Goal: Task Accomplishment & Management: Complete application form

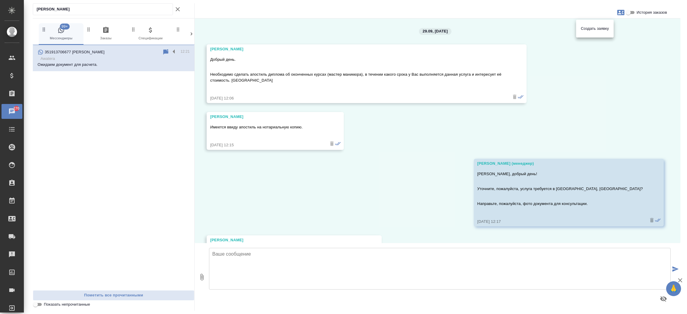
scroll to position [132, 0]
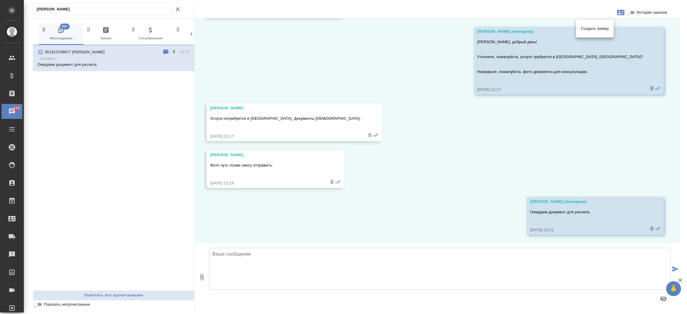
click at [133, 10] on div at bounding box center [343, 157] width 687 height 314
click at [133, 10] on div "Создать заявку" at bounding box center [343, 157] width 687 height 314
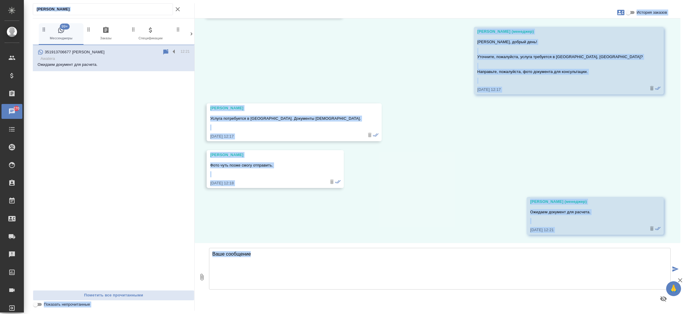
drag, startPoint x: 133, startPoint y: 10, endPoint x: 128, endPoint y: 10, distance: 5.4
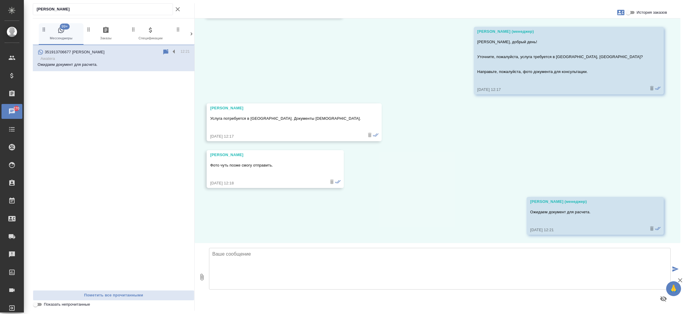
click at [128, 10] on input "Pavel Buchminskiy" at bounding box center [105, 9] width 136 height 8
paste input "[PERSON_NAME]"
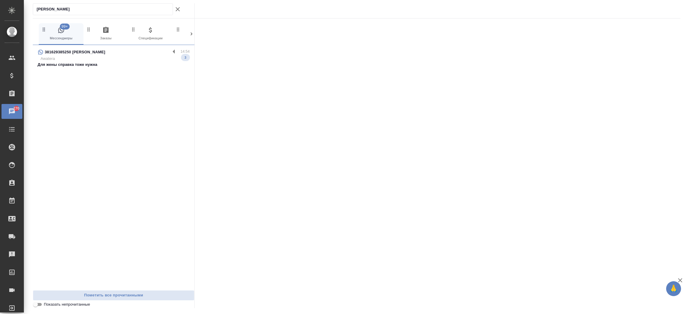
type input "[PERSON_NAME]"
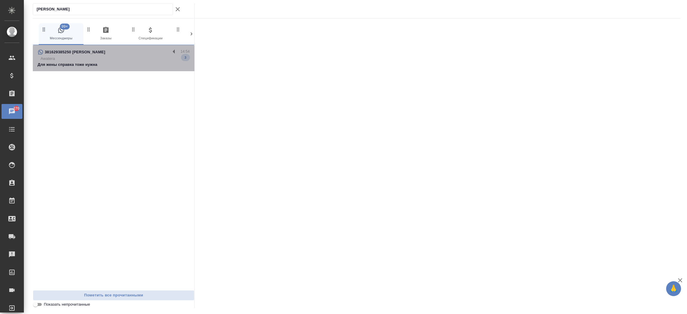
click at [112, 51] on div "381629385250 Mikhail Faigenblat" at bounding box center [104, 52] width 133 height 7
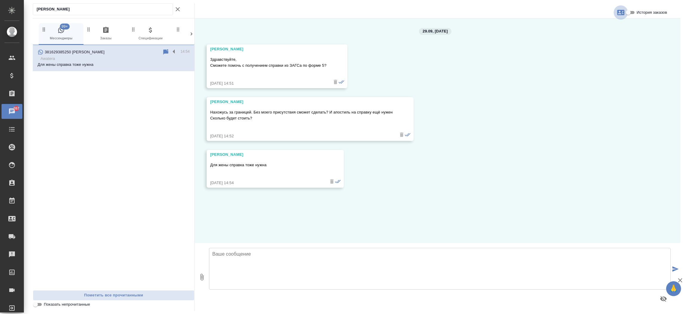
click at [618, 9] on icon "button" at bounding box center [620, 12] width 7 height 7
click at [603, 30] on span "Создать заявку" at bounding box center [595, 29] width 28 height 6
select select "RS"
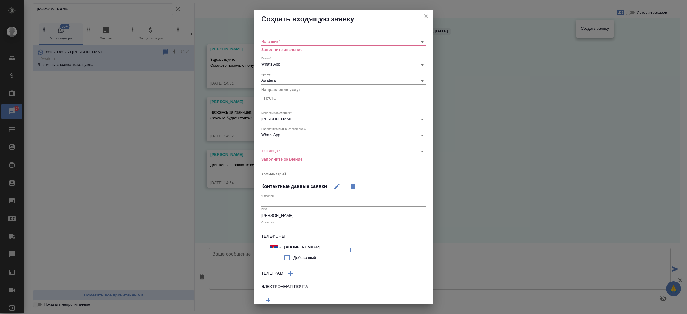
click at [327, 46] on div "​" at bounding box center [343, 41] width 165 height 7
click at [322, 44] on div "​" at bounding box center [343, 41] width 165 height 7
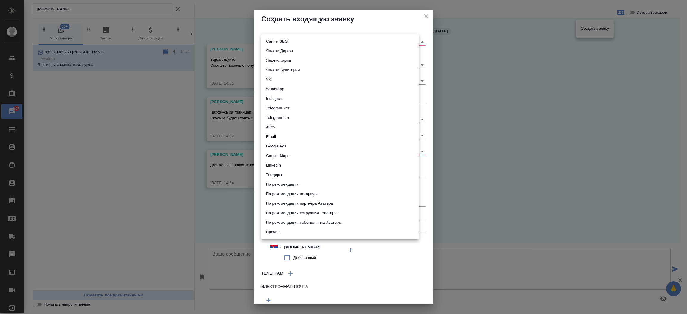
click at [319, 39] on body "🙏 .cls-1 fill:#fff; AWATERA Прутько Ирина i.prutko Клиенты Спецификации Заказы …" at bounding box center [343, 157] width 687 height 314
click at [420, 14] on div at bounding box center [343, 157] width 687 height 314
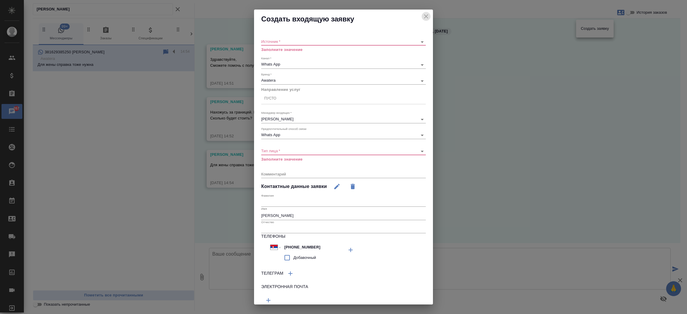
click at [423, 14] on icon "close" at bounding box center [426, 16] width 7 height 7
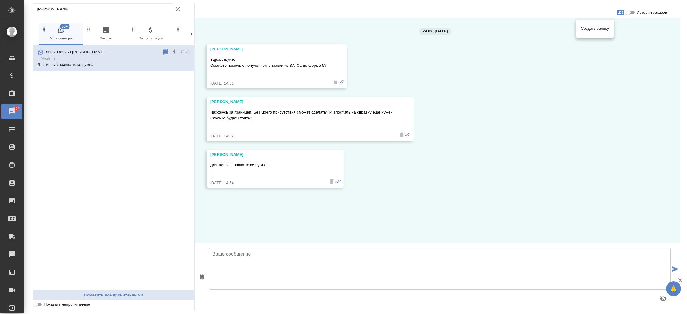
click at [258, 267] on div at bounding box center [343, 157] width 687 height 314
click at [258, 267] on textarea at bounding box center [440, 269] width 462 height 42
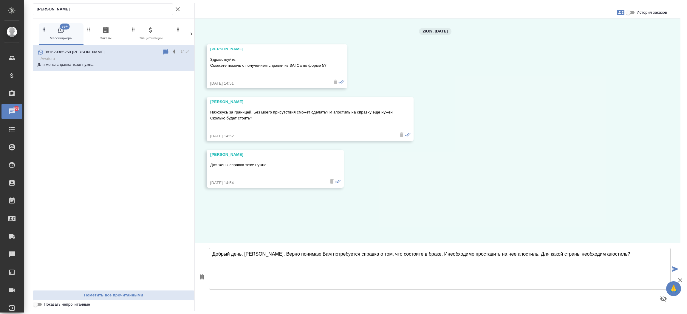
click at [427, 256] on textarea "Добрый день, Михаил. Верно понимаю Вам потребуется справка о том, что состоите …" at bounding box center [440, 269] width 462 height 42
type textarea "Добрый день, Михаил. Верно понимаю Вам потребуется справка о том, что состоите …"
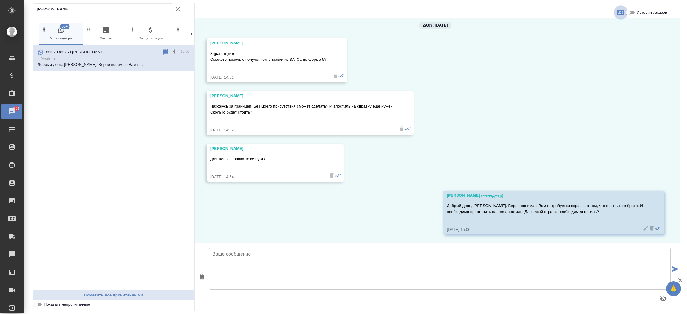
click at [620, 14] on icon "button" at bounding box center [620, 12] width 7 height 7
drag, startPoint x: 604, startPoint y: 21, endPoint x: 600, endPoint y: 25, distance: 4.9
click at [600, 25] on ul "Создать заявку" at bounding box center [595, 29] width 38 height 18
click at [600, 25] on div "Создать заявку" at bounding box center [595, 28] width 38 height 13
select select "RS"
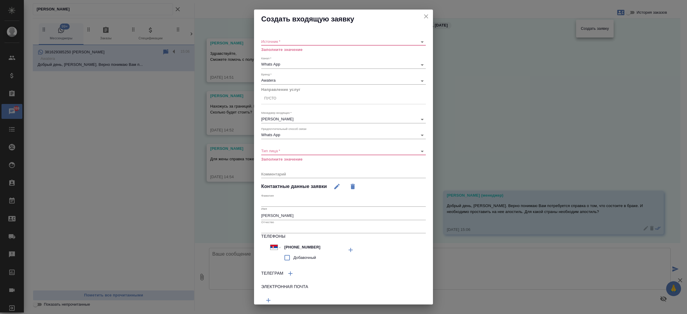
drag, startPoint x: 348, startPoint y: 38, endPoint x: 344, endPoint y: 41, distance: 5.1
click at [344, 41] on div "​" at bounding box center [343, 41] width 165 height 7
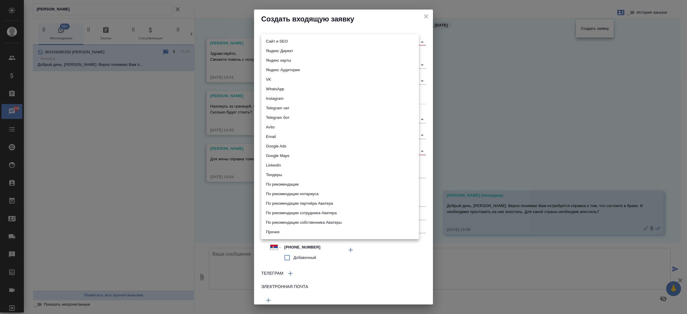
click at [344, 41] on body "🙏 .cls-1 fill:#fff; AWATERA Прутько Ирина i.prutko Клиенты Спецификации Заказы …" at bounding box center [343, 157] width 687 height 314
click at [344, 41] on li "Сайт и SEO" at bounding box center [340, 42] width 158 height 10
type input "seo"
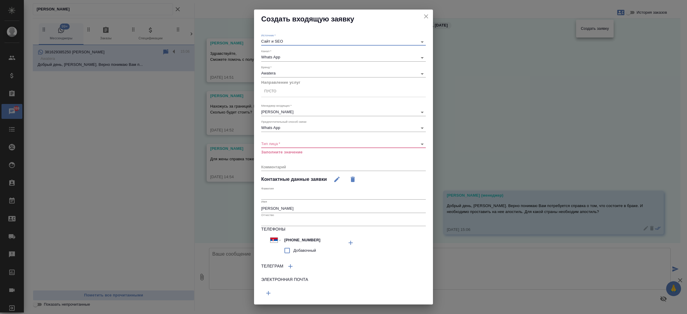
click at [305, 91] on div "Пусто" at bounding box center [343, 91] width 165 height 9
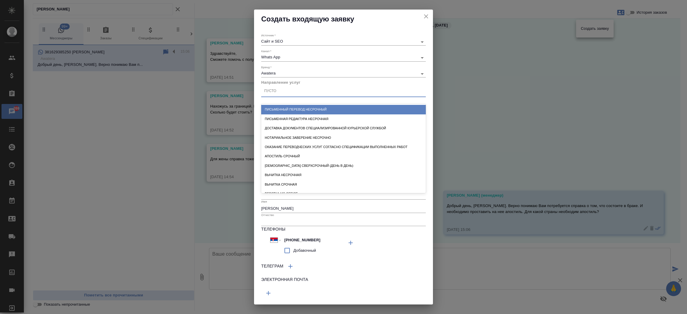
type input "м"
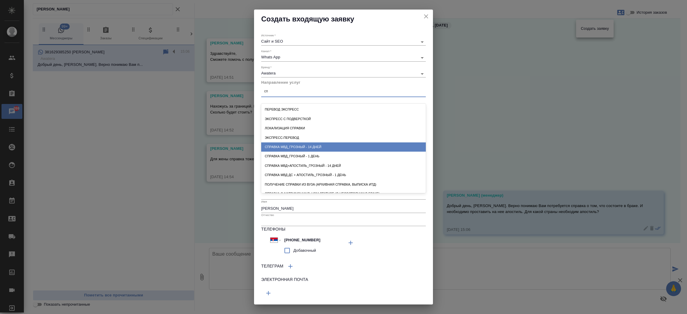
type input "с"
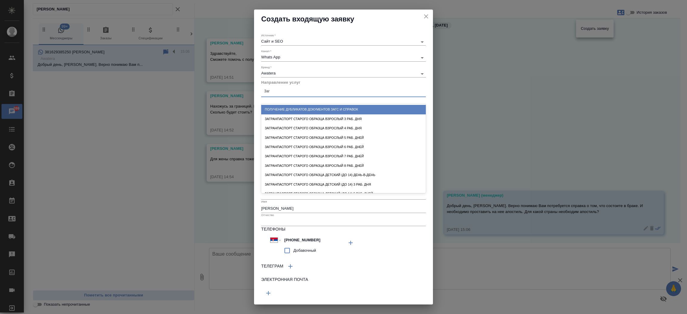
scroll to position [58, 0]
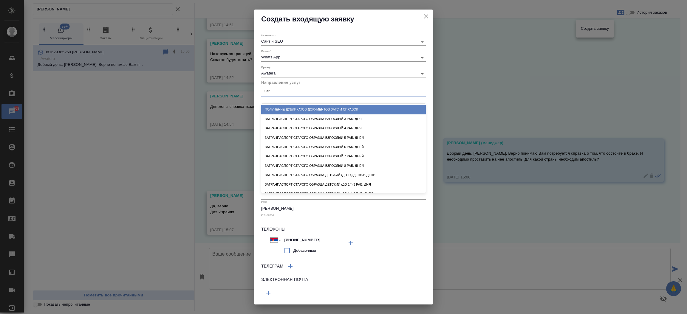
type input "Загс"
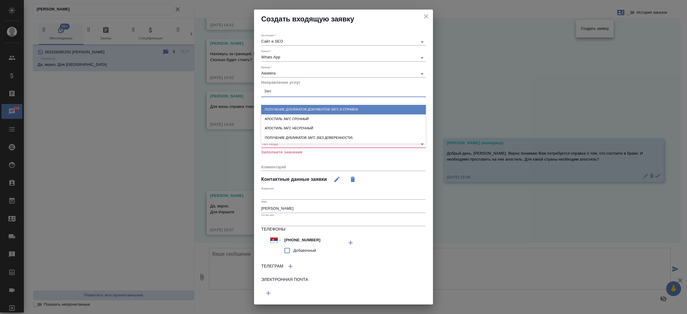
click at [312, 107] on div "Получение дубликатов документов ЗАГС и справок" at bounding box center [343, 109] width 165 height 9
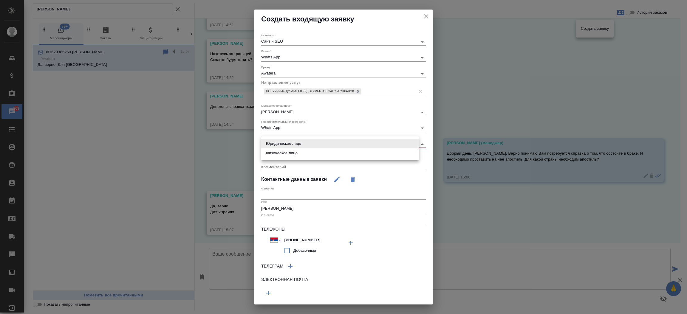
click at [297, 142] on body "🙏 .cls-1 fill:#fff; AWATERA Прутько Ирина i.prutko Клиенты Спецификации Заказы …" at bounding box center [343, 157] width 687 height 314
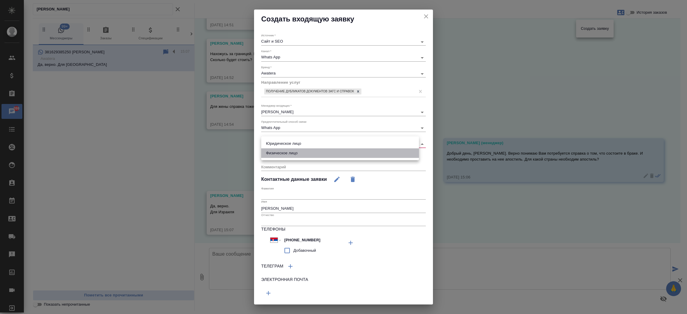
click at [294, 153] on li "Физическое лицо" at bounding box center [340, 154] width 158 height 10
type input "private"
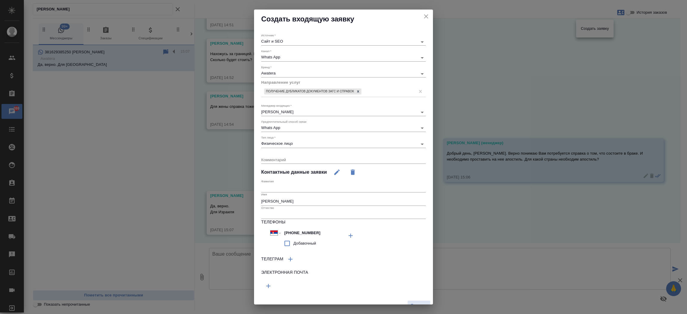
scroll to position [8, 0]
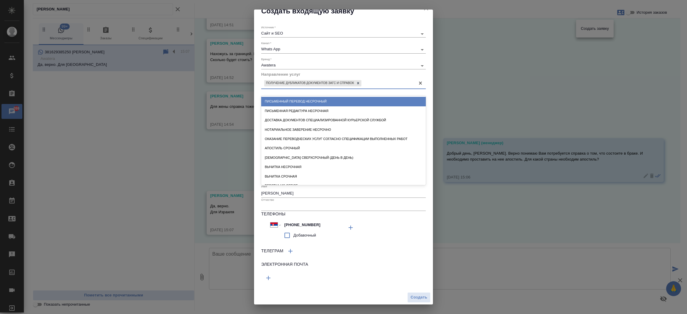
click at [387, 84] on div "Получение дубликатов документов ЗАГС и справок" at bounding box center [338, 83] width 154 height 9
type input "апости"
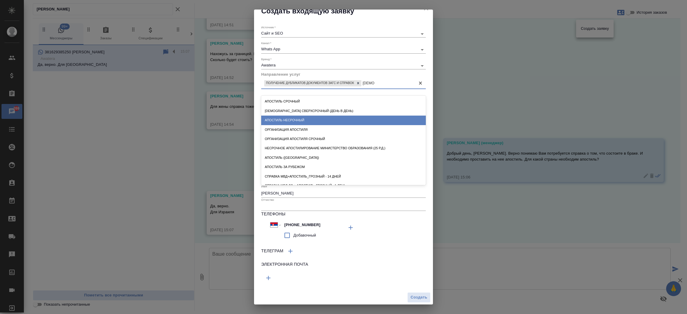
click at [333, 117] on div "Апостиль несрочный" at bounding box center [343, 120] width 165 height 9
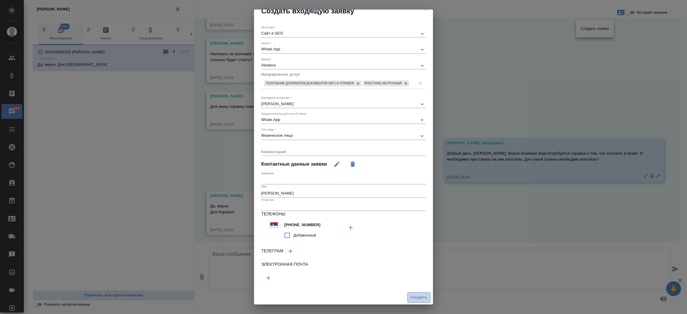
click at [411, 301] on span "Создать" at bounding box center [419, 297] width 17 height 7
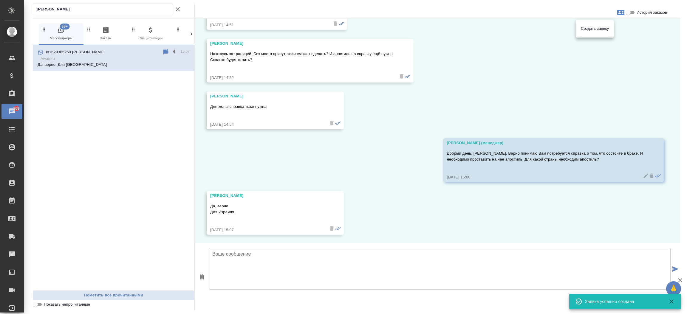
click at [243, 251] on div at bounding box center [343, 157] width 687 height 314
click at [240, 256] on textarea at bounding box center [440, 269] width 462 height 42
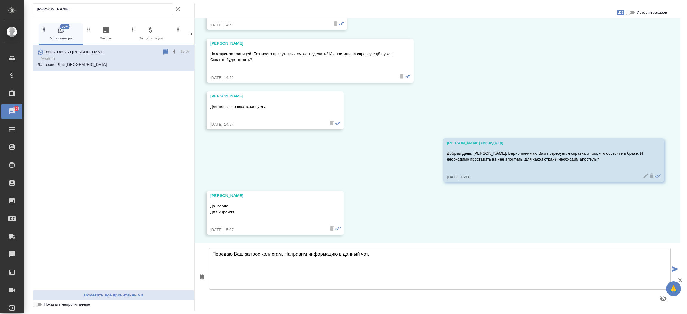
type textarea "Передаю Ваш запрос коллегам. Направим информацию в данный чат."
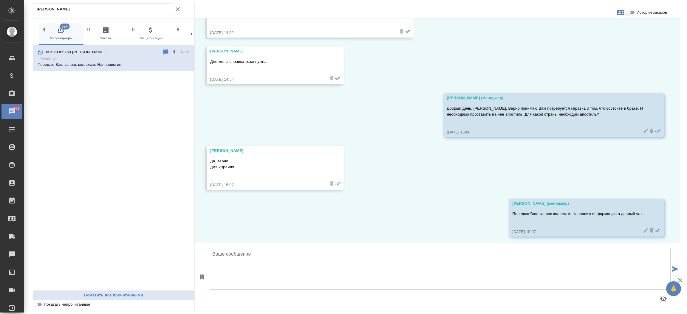
scroll to position [105, 0]
click at [631, 12] on input "История заказов" at bounding box center [628, 12] width 21 height 7
checkbox input "true"
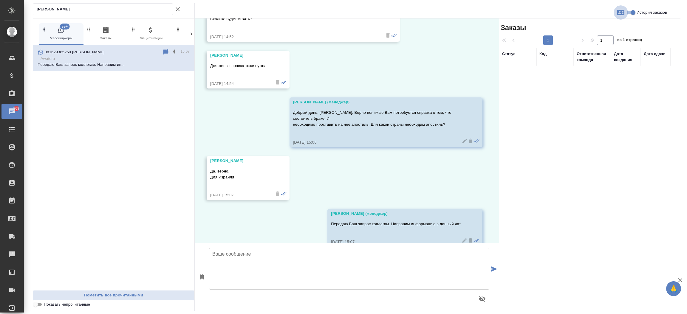
click at [622, 14] on icon "button" at bounding box center [620, 12] width 7 height 5
click at [595, 40] on span "Заявка №56284" at bounding box center [594, 42] width 29 height 6
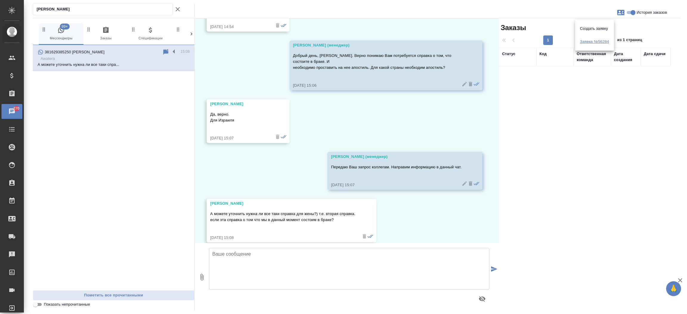
scroll to position [170, 0]
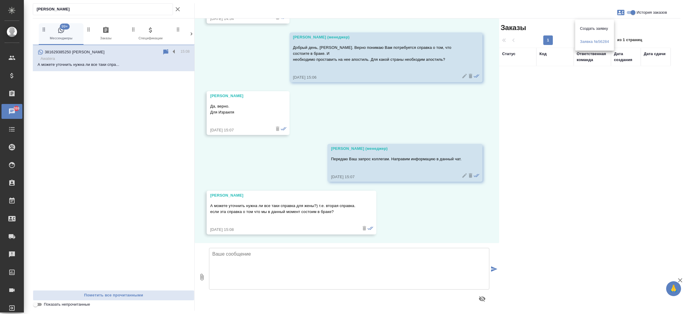
drag, startPoint x: 338, startPoint y: 211, endPoint x: 211, endPoint y: 205, distance: 127.5
click at [211, 205] on div at bounding box center [343, 157] width 687 height 314
click at [211, 205] on p "А можете уточнить нужна ли все таки справка для жены?) т.е. вторая справка. есл…" at bounding box center [282, 209] width 145 height 12
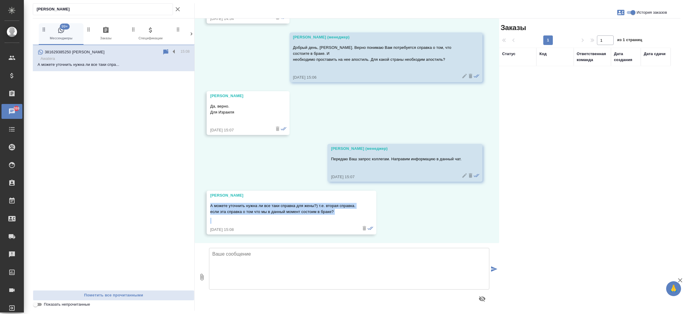
drag, startPoint x: 211, startPoint y: 205, endPoint x: 349, endPoint y: 223, distance: 139.3
click at [349, 223] on div "А можете уточнить нужна ли все таки справка для жены?) т.е. вторая справка. есл…" at bounding box center [282, 213] width 145 height 22
copy div "А можете уточнить нужна ли все таки справка для жены?) т.е. вторая справка. есл…"
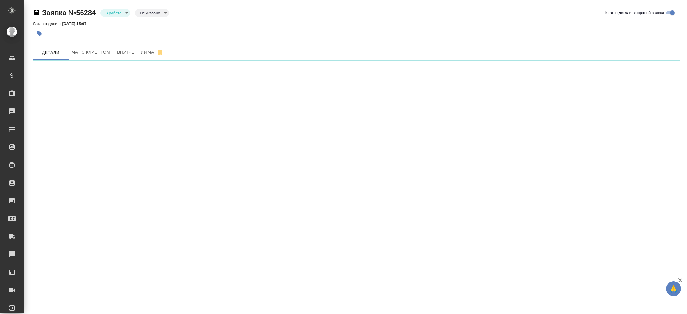
select select "RU"
select select "RS"
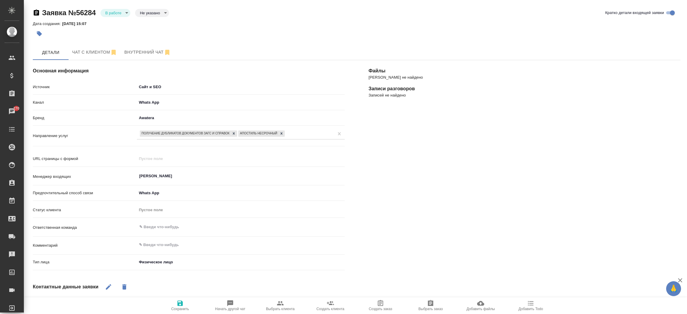
type textarea "x"
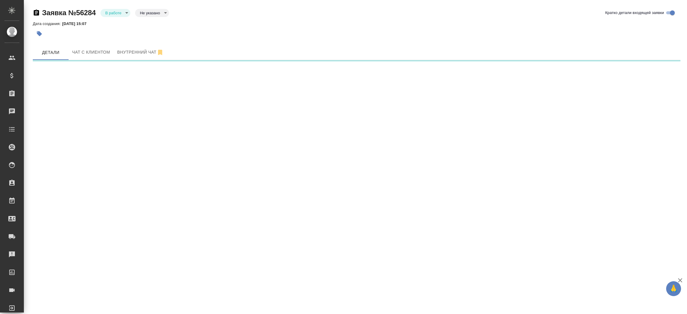
select select "RU"
select select "RS"
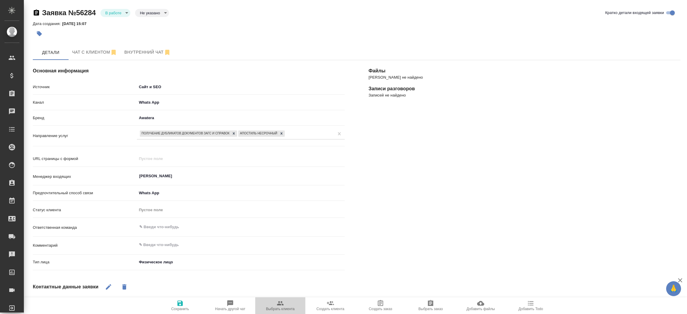
click at [284, 300] on icon "button" at bounding box center [280, 303] width 7 height 7
type textarea "x"
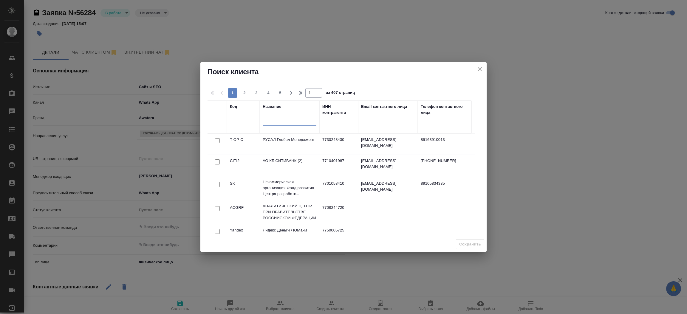
click at [289, 122] on input "text" at bounding box center [290, 122] width 54 height 7
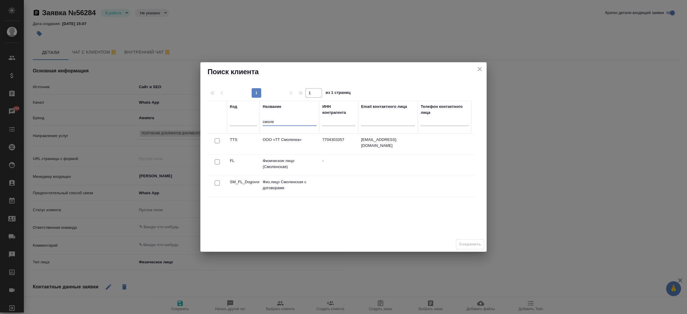
type input "смоле"
click at [216, 159] on div at bounding box center [217, 162] width 13 height 8
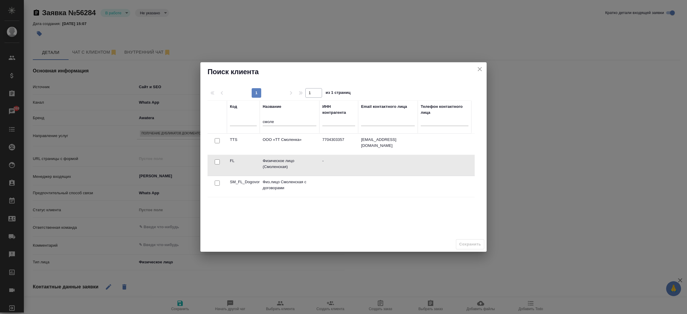
click at [216, 162] on input "checkbox" at bounding box center [217, 162] width 5 height 5
checkbox input "true"
click at [468, 245] on span "Сохранить" at bounding box center [470, 244] width 22 height 7
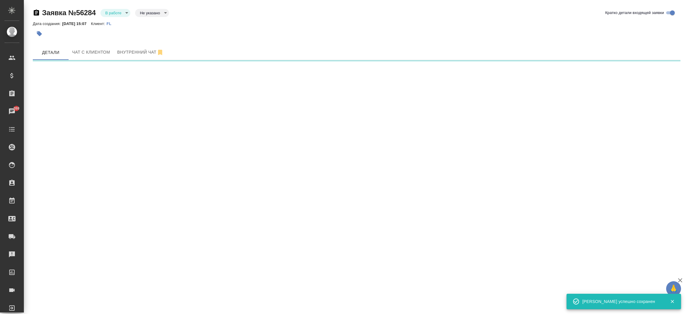
select select "RU"
select select "RS"
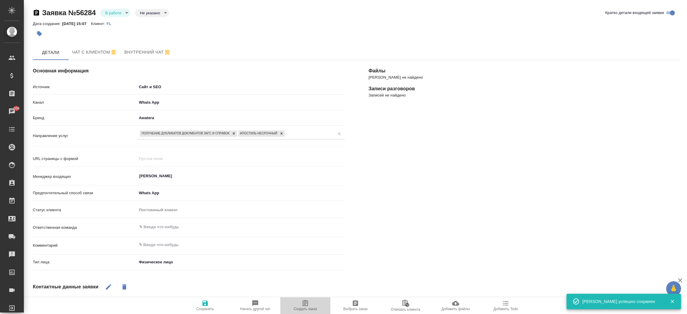
click at [305, 307] on span "Создать заказ" at bounding box center [306, 309] width 24 height 4
type textarea "x"
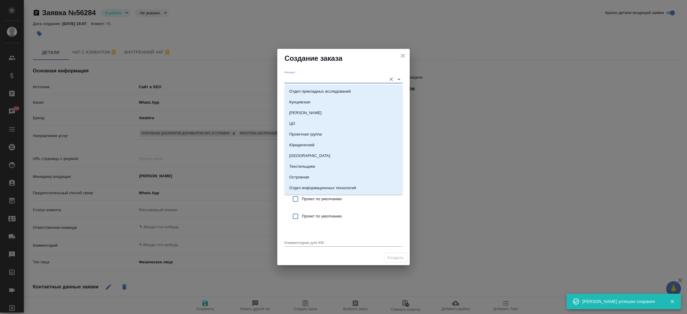
click at [293, 76] on input "Филиал" at bounding box center [334, 79] width 99 height 8
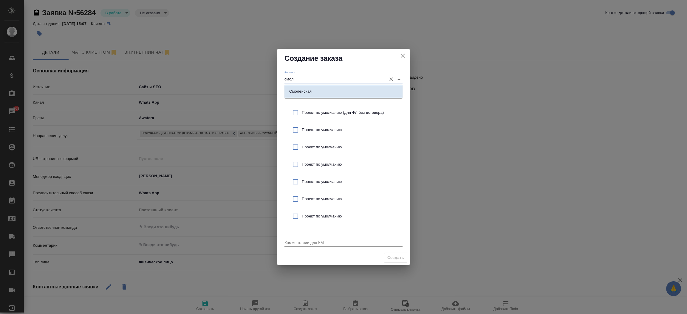
click at [294, 89] on p "Смоленская" at bounding box center [300, 92] width 22 height 6
type input "Смоленская"
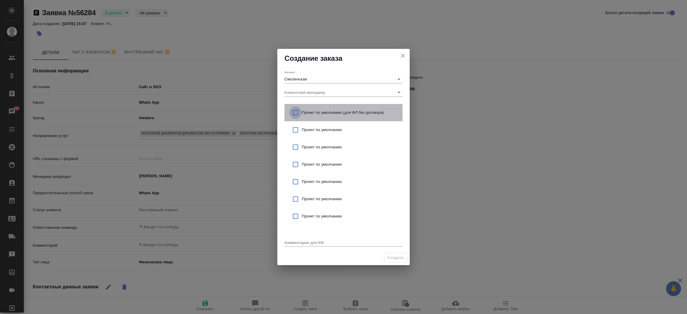
click at [294, 112] on input "checkbox" at bounding box center [295, 112] width 13 height 13
checkbox input "true"
click at [293, 240] on textarea at bounding box center [344, 242] width 118 height 4
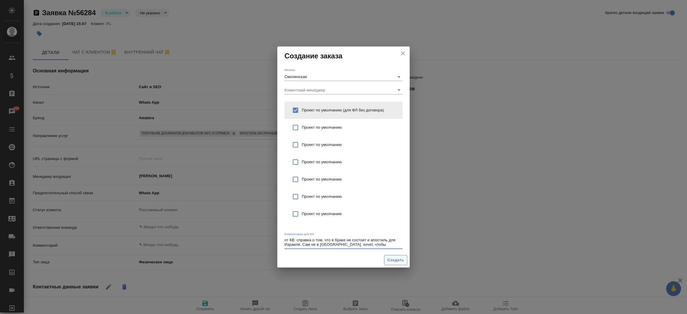
type textarea "от КВ: справка о том, что в браке не состоит и апостиль для Израиля. Сам не в Р…"
click at [394, 265] on button "Создать" at bounding box center [395, 260] width 23 height 10
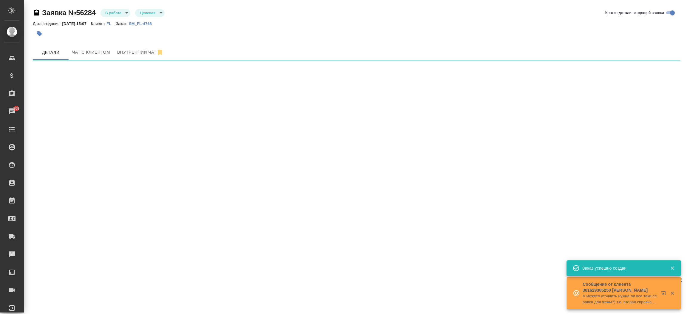
select select "RU"
select select "RS"
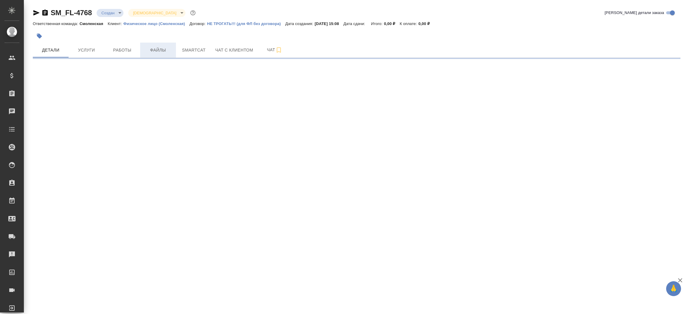
select select "RU"
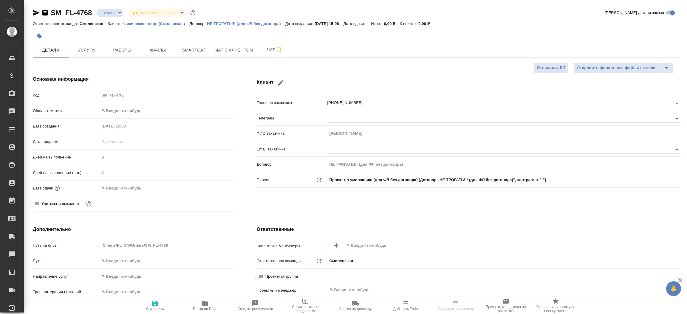
type textarea "x"
click at [34, 15] on icon "button" at bounding box center [36, 12] width 6 height 5
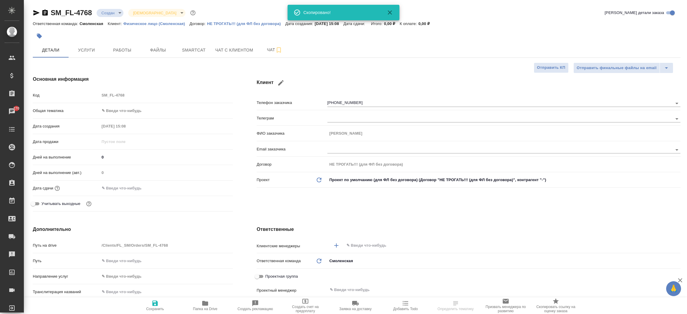
type textarea "x"
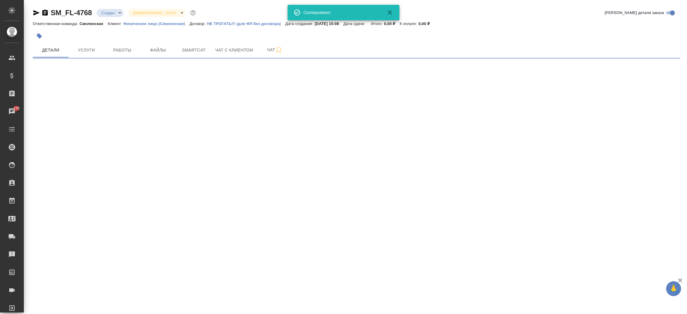
select select "RU"
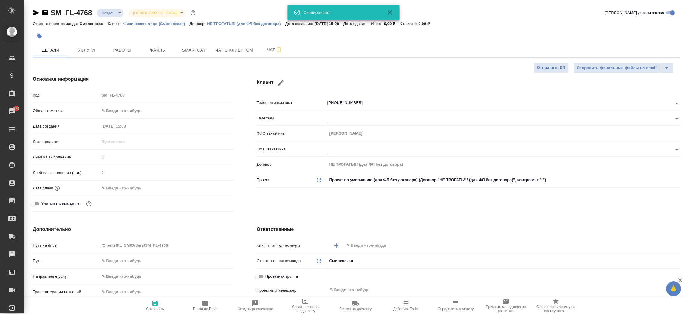
type textarea "x"
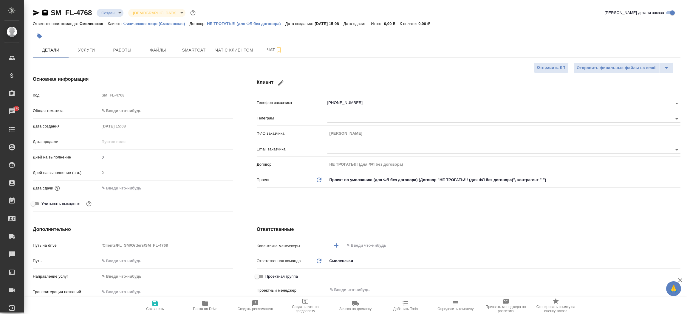
click at [235, 106] on div "Основная информация Код SM_FL-4768 Общая тематика ✎ Введи что-нибудь Дата созда…" at bounding box center [133, 145] width 224 height 162
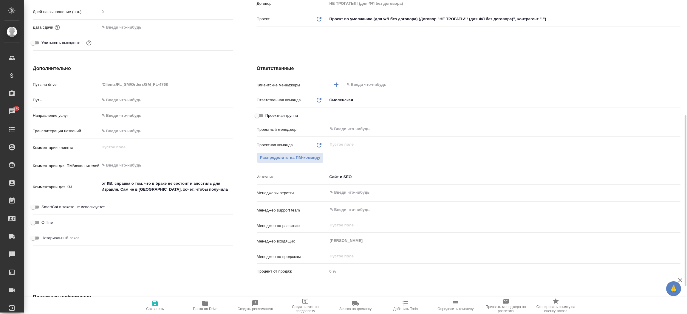
scroll to position [179, 0]
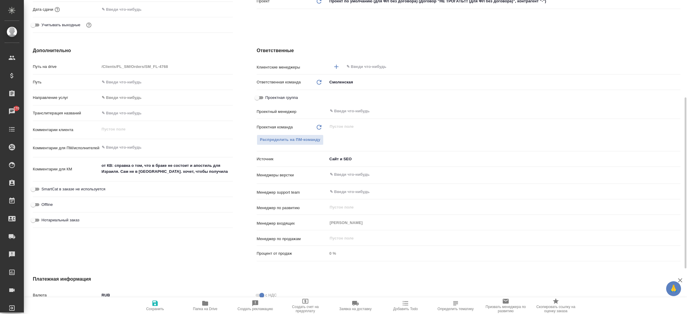
type textarea "x"
click at [211, 165] on textarea "от КВ: справка о том, что в браке не состоит и апостиль для Израиля. Сам не в Р…" at bounding box center [166, 169] width 133 height 16
click at [212, 171] on textarea "от КВ: справка о том, что в браке не состоит и апостиль для Израиля. Сам не в Р…" at bounding box center [166, 169] width 133 height 16
type textarea "от КВ: справка о том, что в браке не состоит и апостиль для Израиля. Сам не в Р…"
type textarea "x"
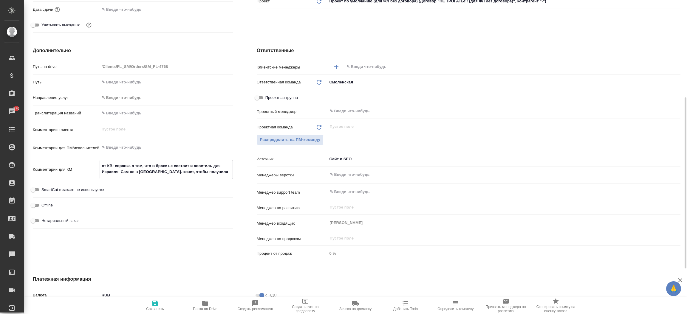
type textarea "x"
type textarea "от КВ: справка о том, что в браке не состоит и апостиль для Израиля. Сам не в Р…"
type textarea "x"
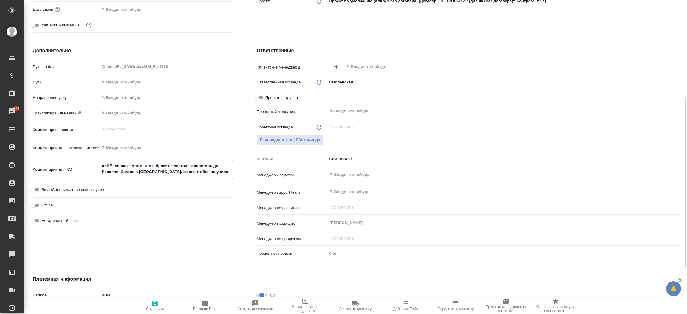
type textarea "x"
type textarea "от КВ: справка о том, что в браке не состоит и апостиль для Израиля. Сам не в Р…"
type textarea "x"
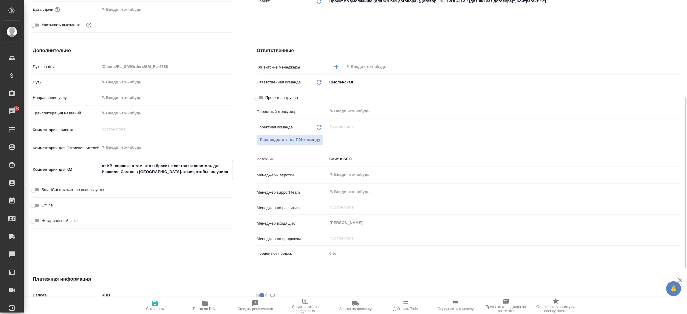
type textarea "от КВ: справка о том, что в браке не состоит и апостиль для Израиля. Сам не в Р…"
type textarea "x"
type textarea "от КВ: справка о том, что в браке не состоит и апостиль для Израиля. Сам не в Р…"
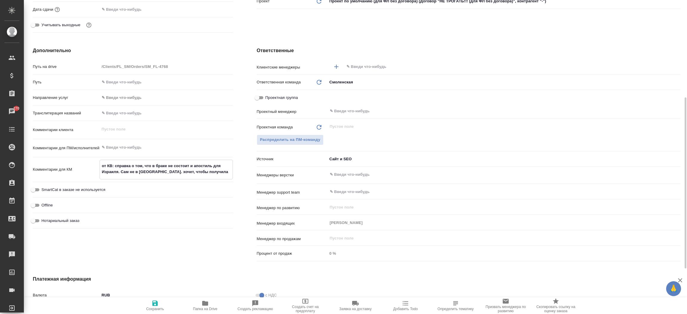
type textarea "x"
type textarea "от КВ: справка о том, что в браке не состоит и апостиль для Израиля. Сам не в Р…"
type textarea "x"
type textarea "от КВ: справка о том, что в браке не состоит и апостиль для Израиля. Сам не в Р…"
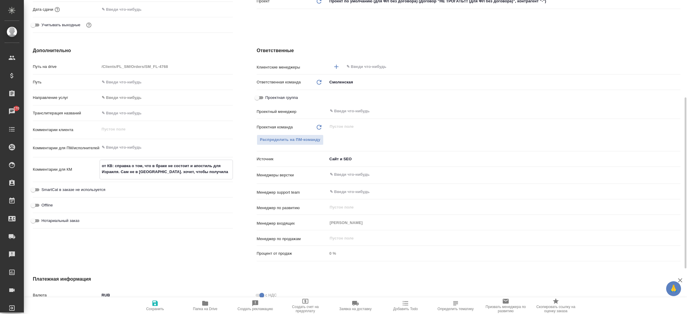
type textarea "x"
type textarea "от КВ: справка о том, что в браке не состоит и апостиль для Израиля. Сам не в Р…"
type textarea "x"
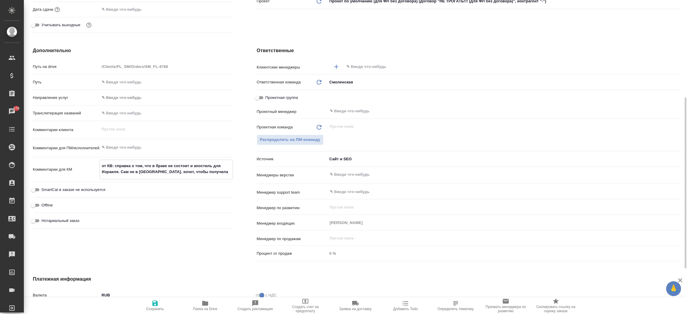
type textarea "x"
type textarea "от КВ: справка о том, что в браке не состоит и апостиль для Израиля. Сам не в Р…"
type textarea "x"
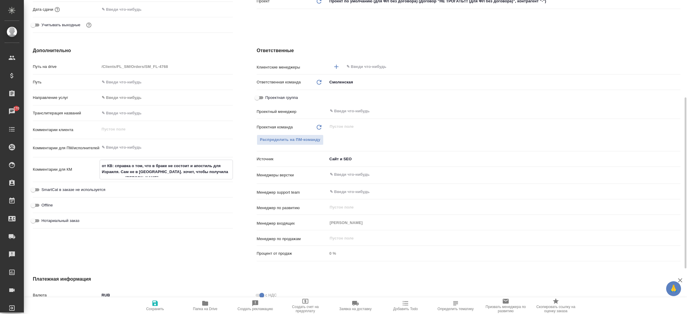
type textarea "x"
type textarea "от КВ: справка о том, что в браке не состоит и апостиль для Израиля. Сам не в Р…"
type textarea "x"
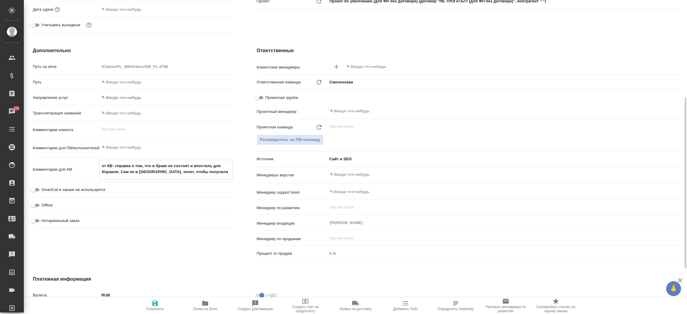
type textarea "x"
type textarea "от КВ: справка о том, что в браке не состоит и апостиль для Израиля. Сам не в Р…"
type textarea "x"
type textarea "от КВ: справка о том, что в браке не состоит и апостиль для Израиля. Сам не в Р…"
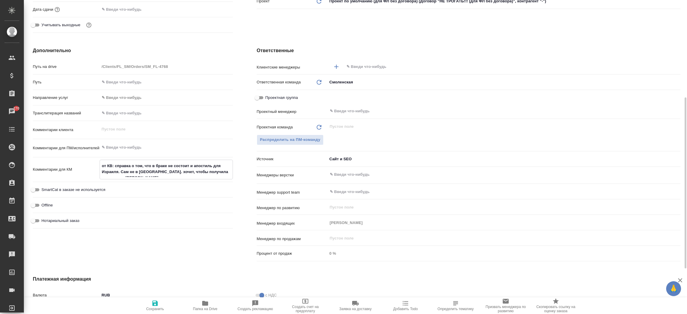
type textarea "x"
type textarea "от КВ: справка о том, что в браке не состоит и апостиль для Израиля. Сам не в Р…"
type textarea "x"
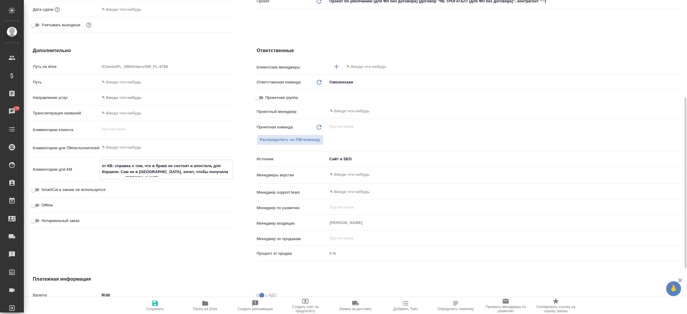
type textarea "x"
type textarea "от КВ: справка о том, что в браке не состоит и апостиль для Израиля. Сам не в Р…"
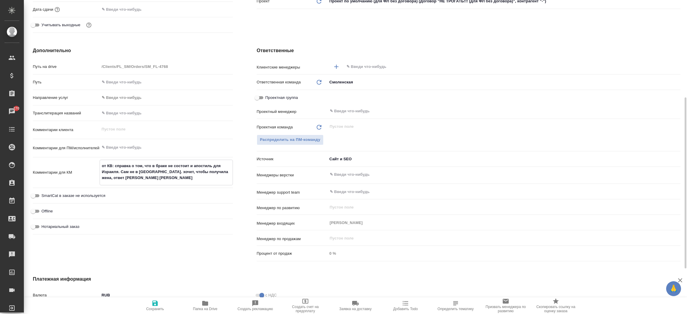
type textarea "x"
type textarea "от КВ: справка о том, что в браке не состоит и апостиль для Израиля. Сам не в Р…"
type textarea "x"
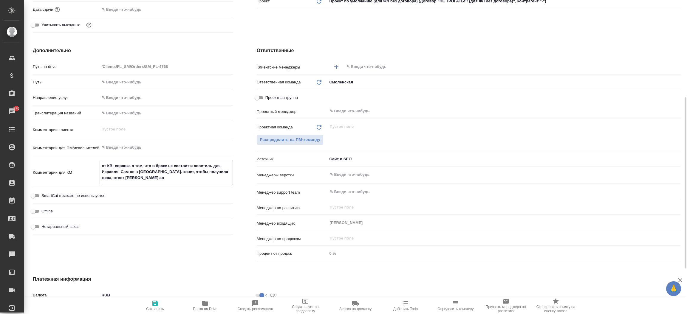
type textarea "x"
type textarea "от КВ: справка о том, что в браке не состоит и апостиль для Израиля. Сам не в Р…"
type textarea "x"
click at [151, 307] on span "Сохранить" at bounding box center [155, 305] width 43 height 11
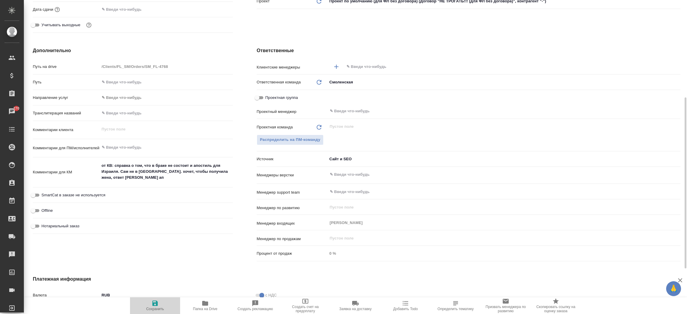
type textarea "x"
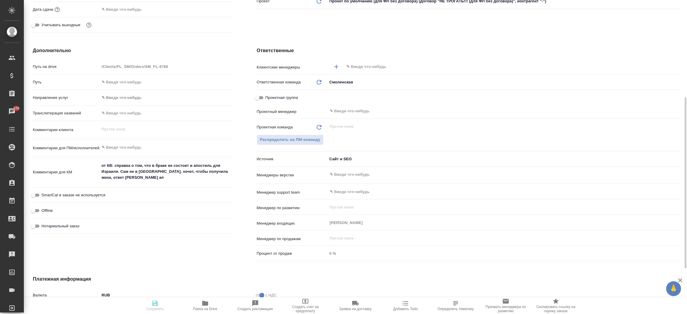
type textarea "x"
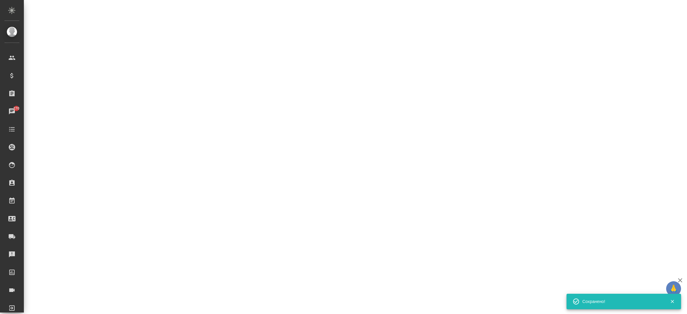
select select "RU"
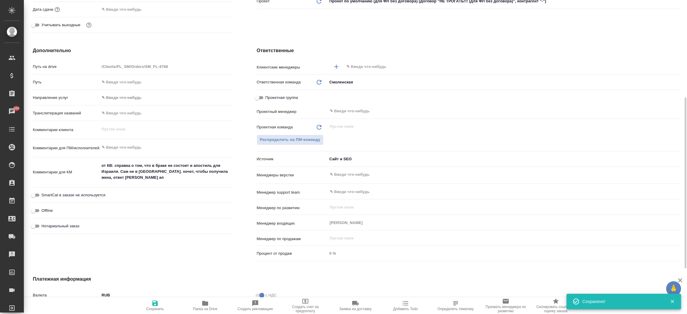
type textarea "x"
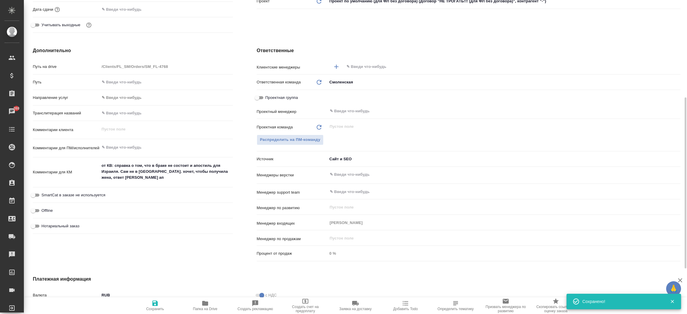
type textarea "x"
click at [183, 177] on textarea "от КВ: справка о том, что в браке не состоит и апостиль для Израиля. Сам не в Р…" at bounding box center [166, 172] width 133 height 22
type textarea "от КВ: справка о том, что в браке не состоит и апостиль для Израиля. Сам не в Р…"
type textarea "x"
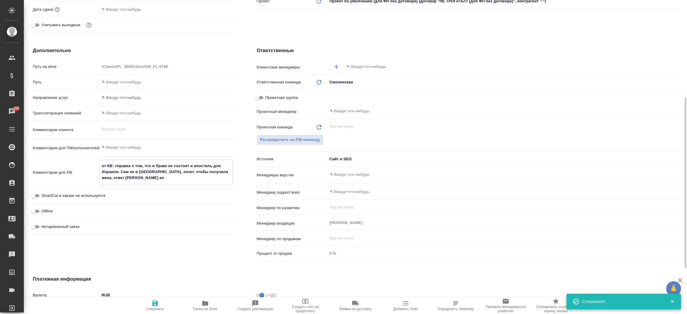
type textarea "x"
type textarea "от КВ: справка о том, что в браке не состоит и апостиль для Израиля. Сам не в Р…"
type textarea "x"
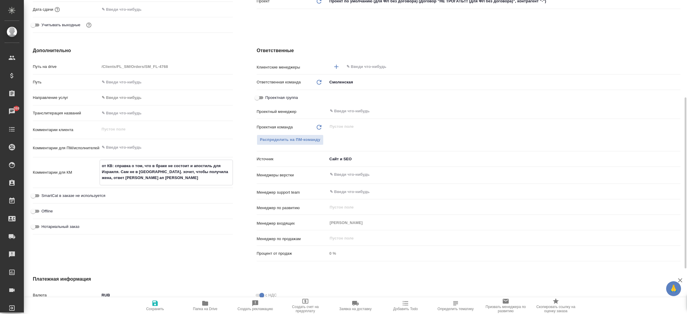
type textarea "от КВ: справка о том, что в браке не состоит и апостиль для Израиля. Сам не в Р…"
type textarea "x"
type textarea "от КВ: справка о том, что в браке не состоит и апостиль для Израиля. Сам не в Р…"
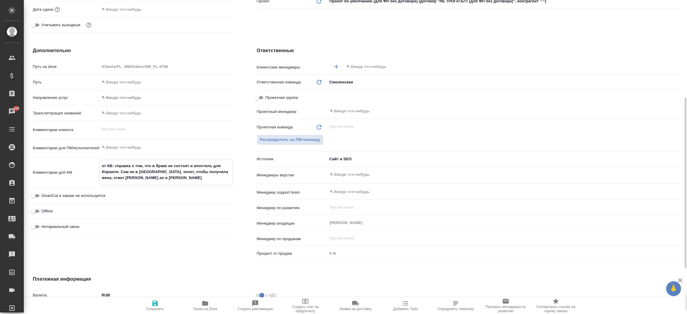
type textarea "x"
type textarea "от КВ: справка о том, что в браке не состоит и апостиль для Израиля. Сам не в Р…"
type textarea "x"
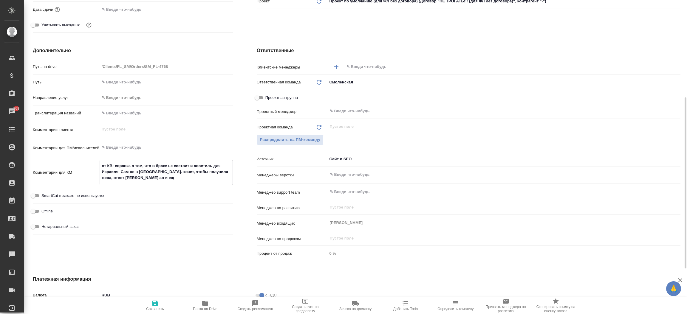
type textarea "x"
type textarea "от КВ: справка о том, что в браке не состоит и апостиль для Израиля. Сам не в Р…"
type textarea "x"
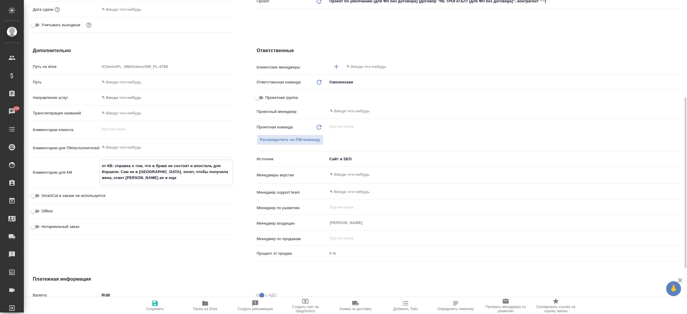
type textarea "x"
type textarea "от КВ: справка о том, что в браке не состоит и апостиль для Израиля. Сам не в Р…"
type textarea "x"
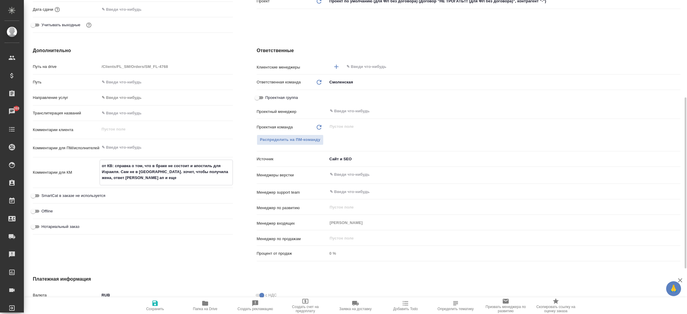
type textarea "от КВ: справка о том, что в браке не состоит и апостиль для Израиля. Сам не в Р…"
type textarea "x"
type textarea "от КВ: справка о том, что в браке не состоит и апостиль для Израиля. Сам не в Р…"
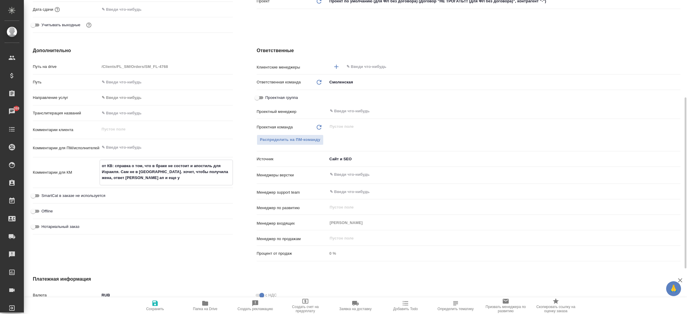
type textarea "x"
type textarea "от КВ: справка о том, что в браке не состоит и апостиль для Израиля. Сам не в Р…"
type textarea "x"
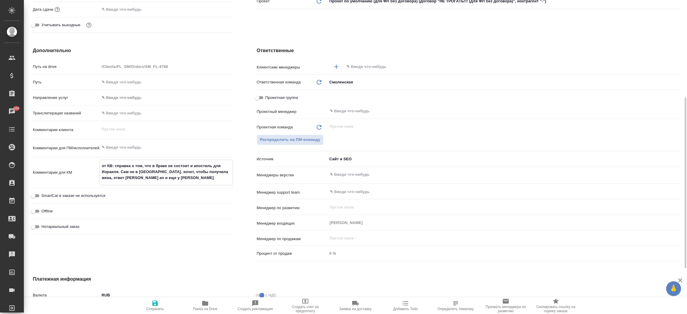
type textarea "x"
type textarea "от КВ: справка о том, что в браке не состоит и апостиль для Израиля. Сам не в Р…"
type textarea "x"
type textarea "от КВ: справка о том, что в браке не состоит и апостиль для Израиля. Сам не в Р…"
type textarea "x"
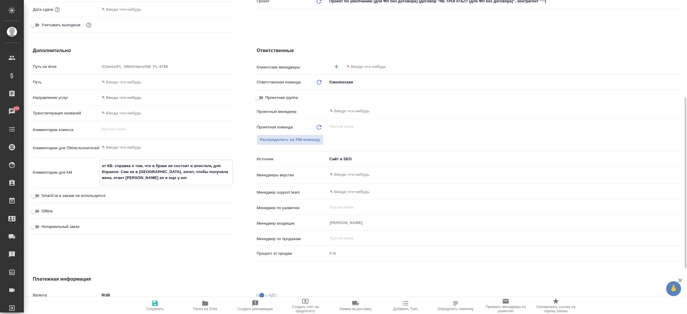
type textarea "x"
type textarea "от КВ: справка о том, что в браке не состоит и апостиль для Израиля. Сам не в Р…"
type textarea "x"
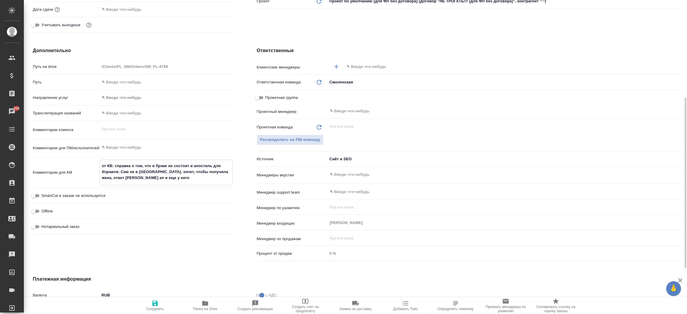
type textarea "x"
type textarea "от КВ: справка о том, что в браке не состоит и апостиль для Израиля. Сам не в Р…"
type textarea "x"
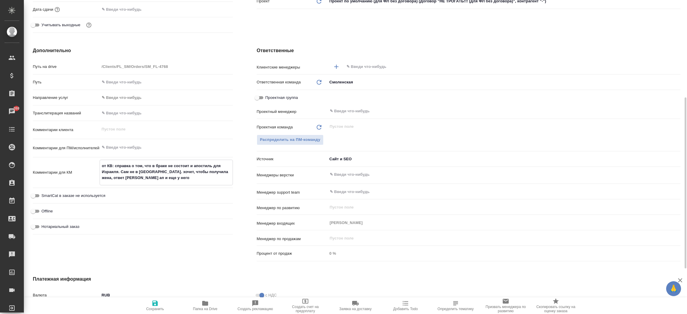
type textarea "от КВ: справка о том, что в браке не состоит и апостиль для Израиля. Сам не в Р…"
type textarea "x"
type textarea "от КВ: справка о том, что в браке не состоит и апостиль для Израиля. Сам не в Р…"
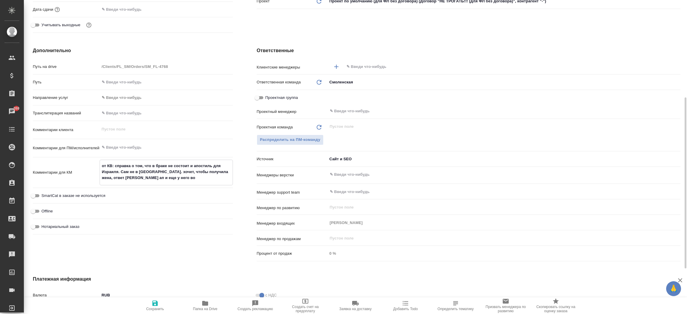
type textarea "x"
type textarea "от КВ: справка о том, что в браке не состоит и апостиль для Израиля. Сам не в Р…"
type textarea "x"
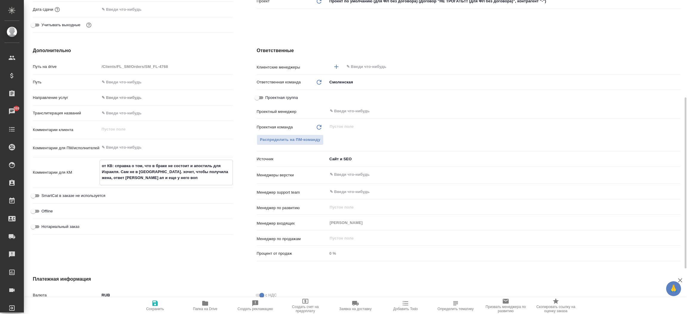
type textarea "x"
type textarea "от КВ: справка о том, что в браке не состоит и апостиль для Израиля. Сам не в Р…"
type textarea "x"
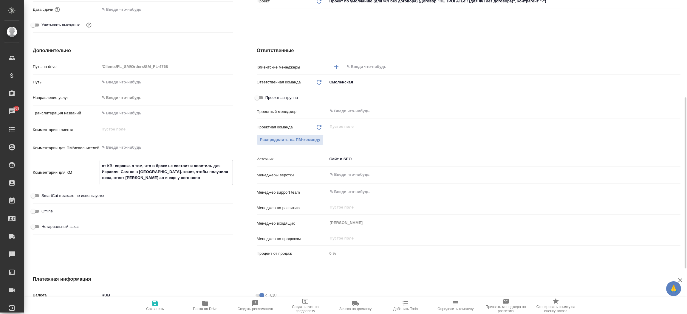
type textarea "x"
type textarea "от КВ: справка о том, что в браке не состоит и апостиль для Израиля. Сам не в Р…"
type textarea "x"
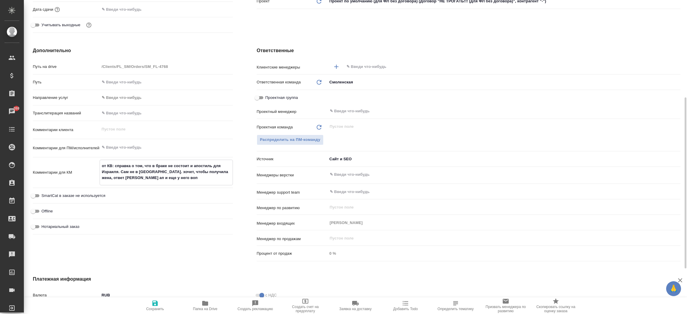
type textarea "от КВ: справка о том, что в браке не состоит и апостиль для Израиля. Сам не в Р…"
type textarea "x"
type textarea "от КВ: справка о том, что в браке не состоит и апостиль для Израиля. Сам не в Р…"
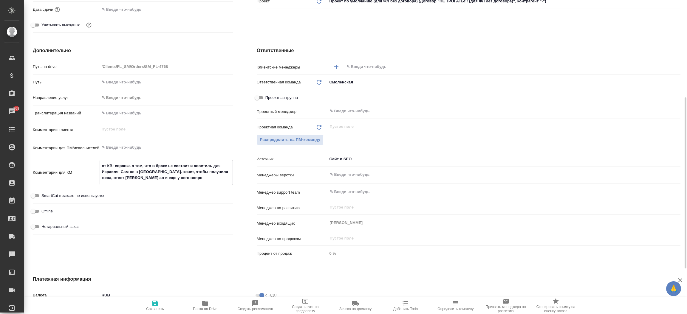
type textarea "x"
type textarea "от КВ: справка о том, что в браке не состоит и апостиль для Израиля. Сам не в Р…"
type textarea "x"
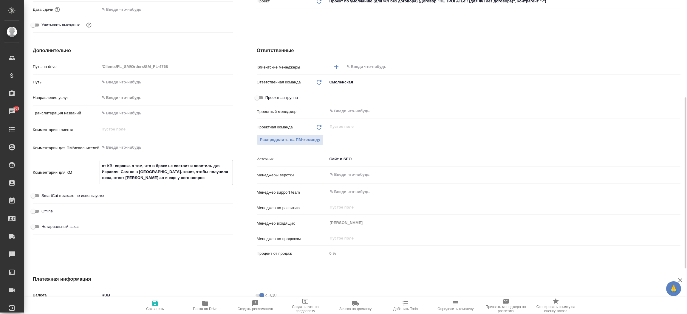
type textarea "x"
type textarea "от КВ: справка о том, что в браке не состоит и апостиль для Израиля. Сам не в Р…"
type textarea "x"
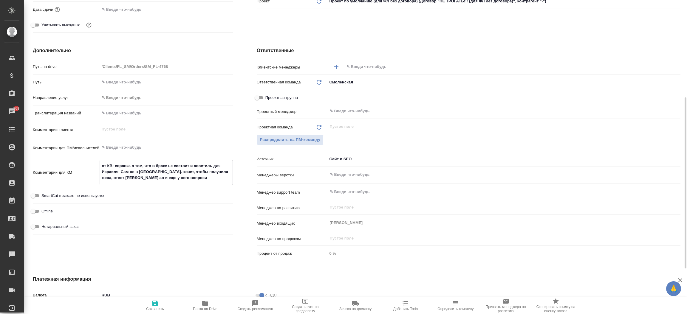
type textarea "x"
type textarea "от КВ: справка о том, что в браке не состоит и апостиль для Израиля. Сам не в Р…"
type textarea "x"
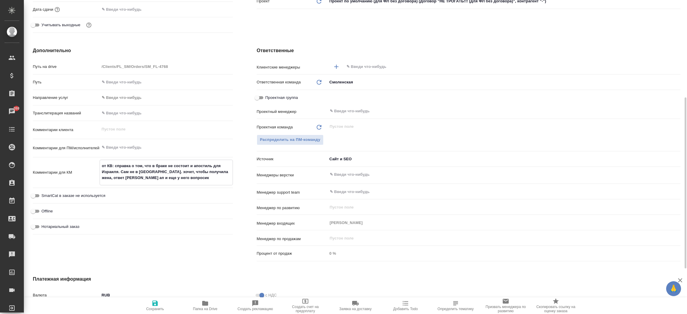
type textarea "от КВ: справка о том, что в браке не состоит и апостиль для Израиля. Сам не в Р…"
type textarea "x"
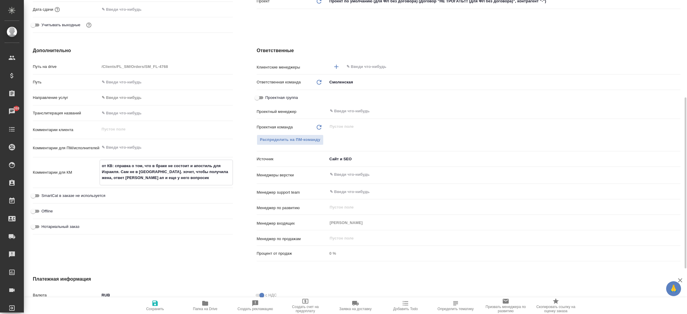
type textarea "x"
type textarea "от КВ: справка о том, что в браке не состоит и апостиль для Израиля. Сам не в Р…"
type textarea "x"
paste textarea "А можете уточнить нужна ли все таки справка для жены?) т.е. вторая справка. есл…"
type textarea "от КВ: справка о том, что в браке не состоит и апостиль для Израиля. Сам не в Р…"
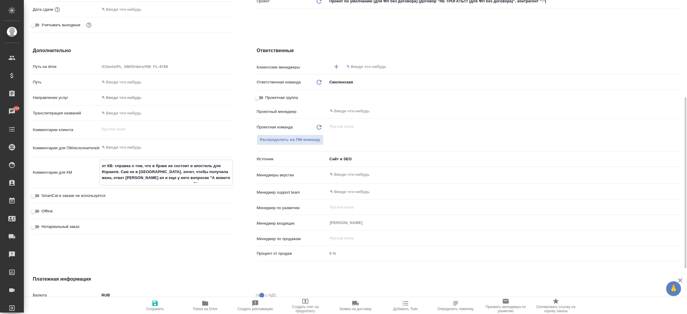
type textarea "x"
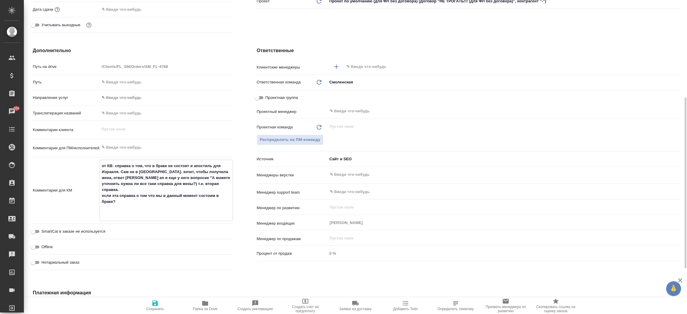
type textarea "от КВ: справка о том, что в браке не состоит и апостиль для Израиля. Сам не в Р…"
type textarea "x"
type textarea "от КВ: справка о том, что в браке не состоит и апостиль для Израиля. Сам не в Р…"
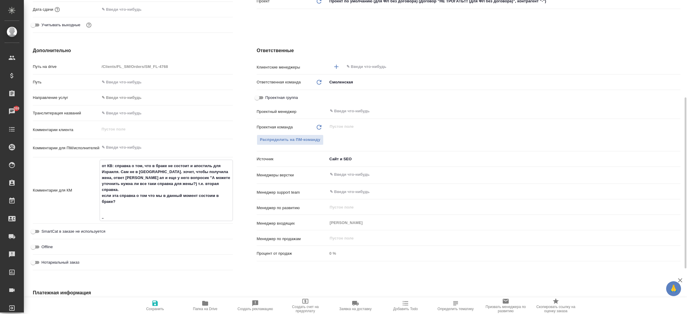
type textarea "x"
click at [161, 303] on span "Сохранить" at bounding box center [155, 305] width 43 height 11
type textarea "x"
